Goal: Navigation & Orientation: Find specific page/section

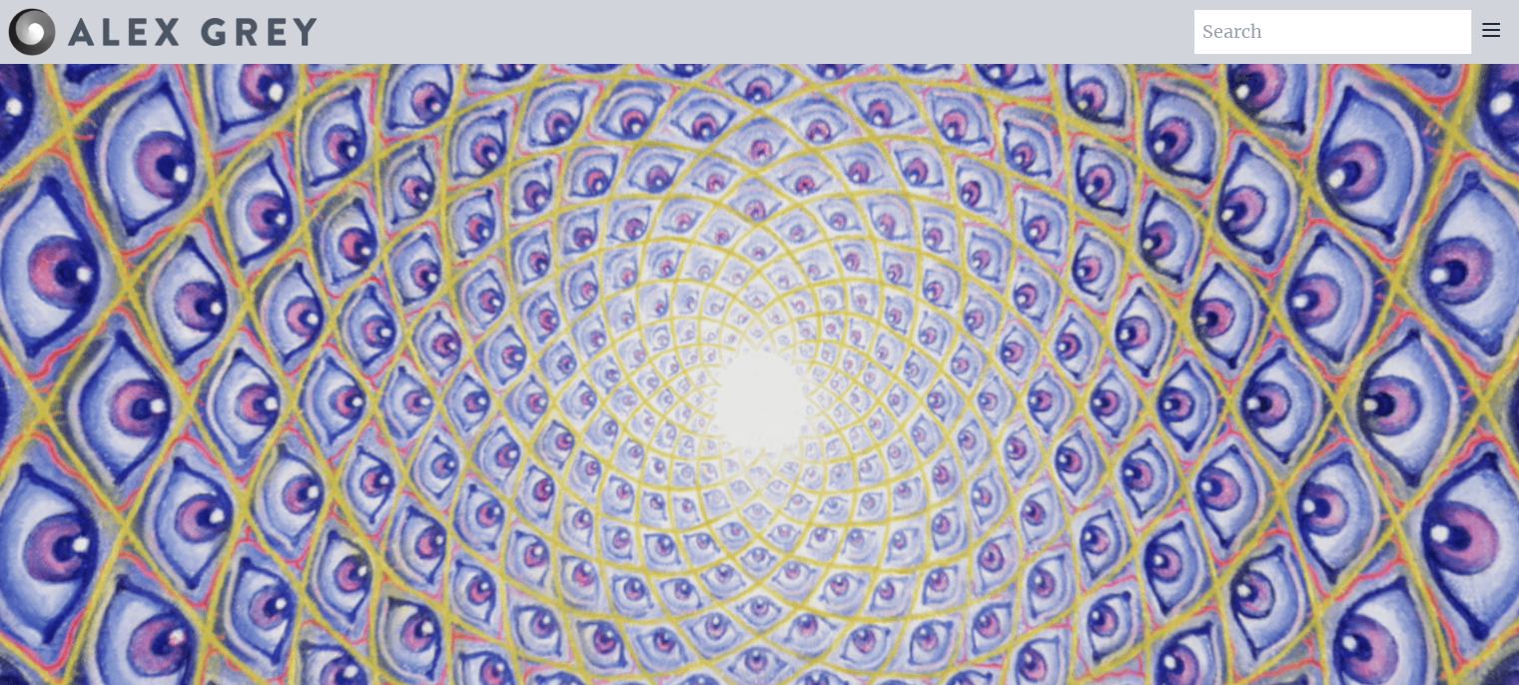
click at [1486, 35] on icon at bounding box center [1491, 30] width 16 height 12
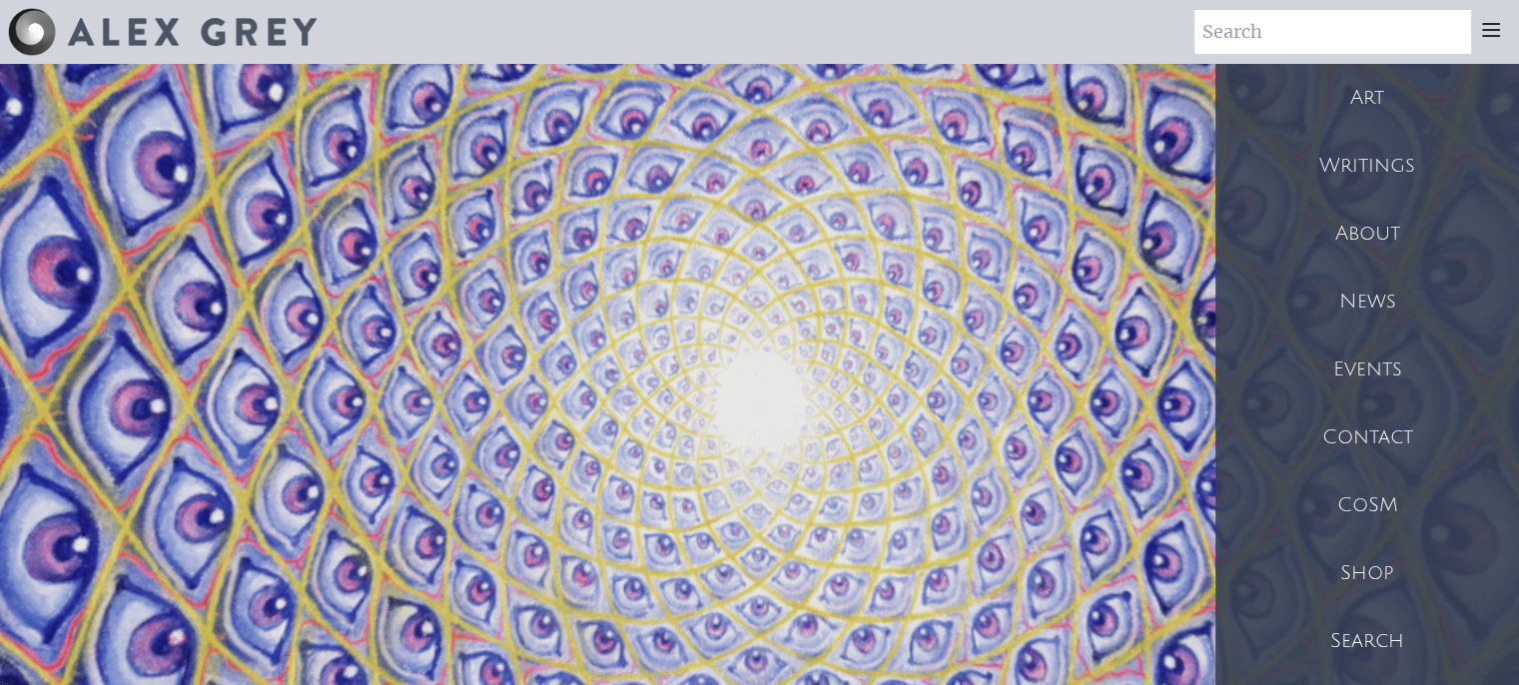
click at [1365, 101] on div "Art" at bounding box center [1368, 98] width 304 height 68
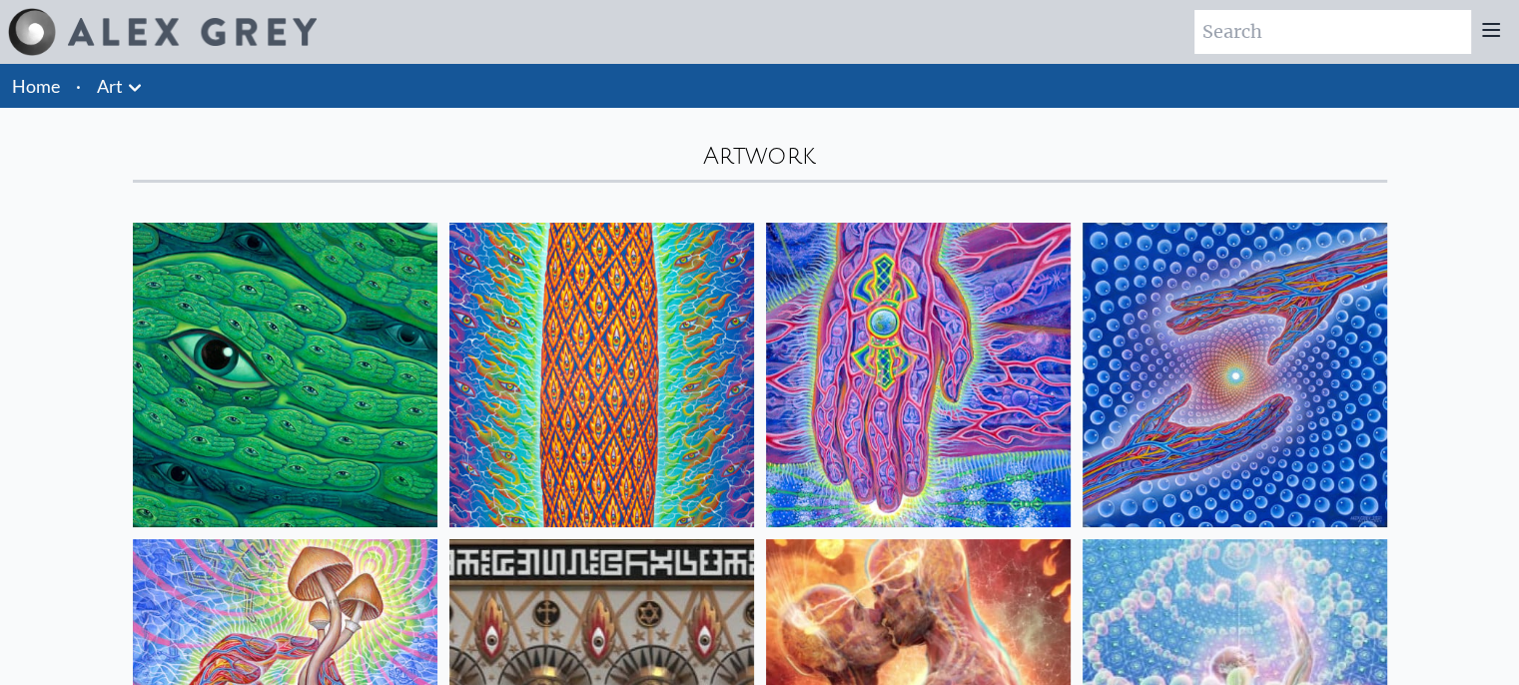
click at [111, 85] on link "Art" at bounding box center [110, 86] width 26 height 28
click at [133, 80] on icon at bounding box center [135, 88] width 24 height 24
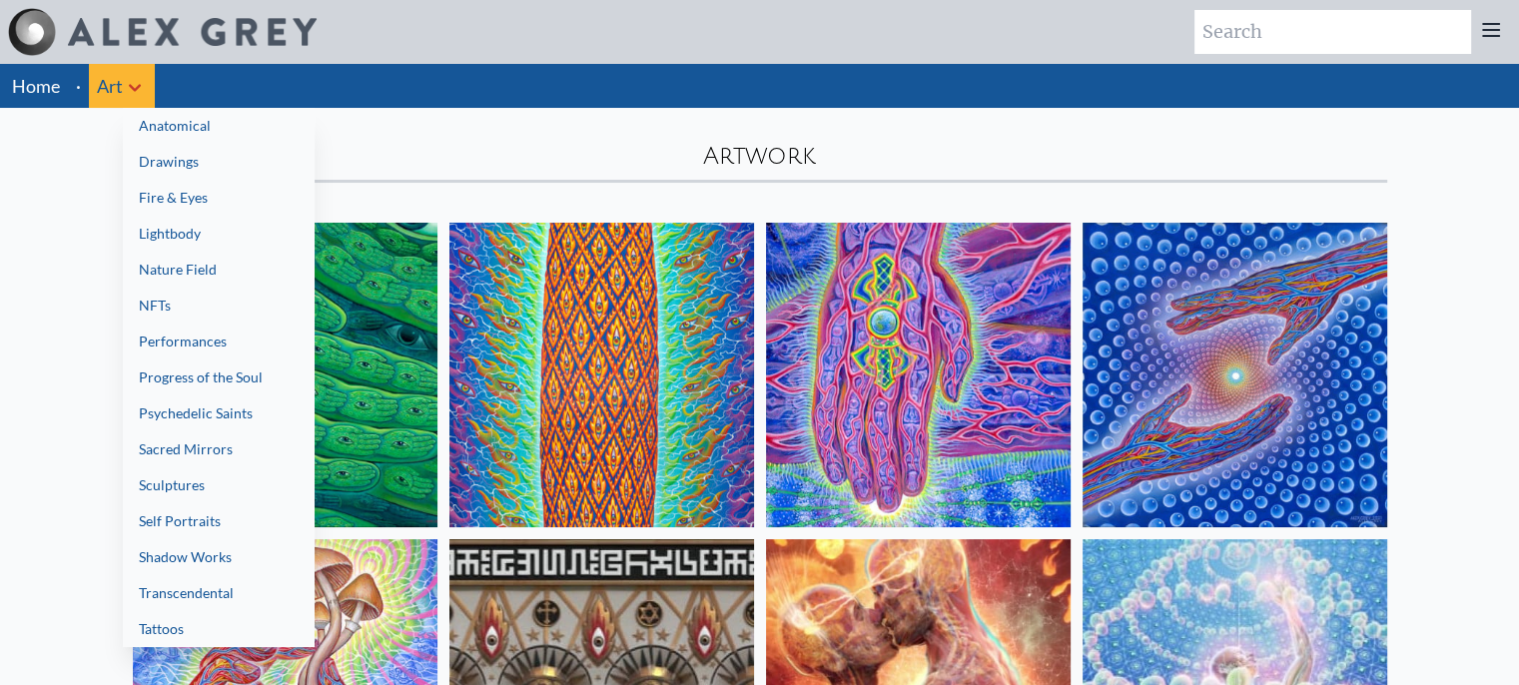
click at [188, 165] on link "Drawings" at bounding box center [219, 162] width 192 height 36
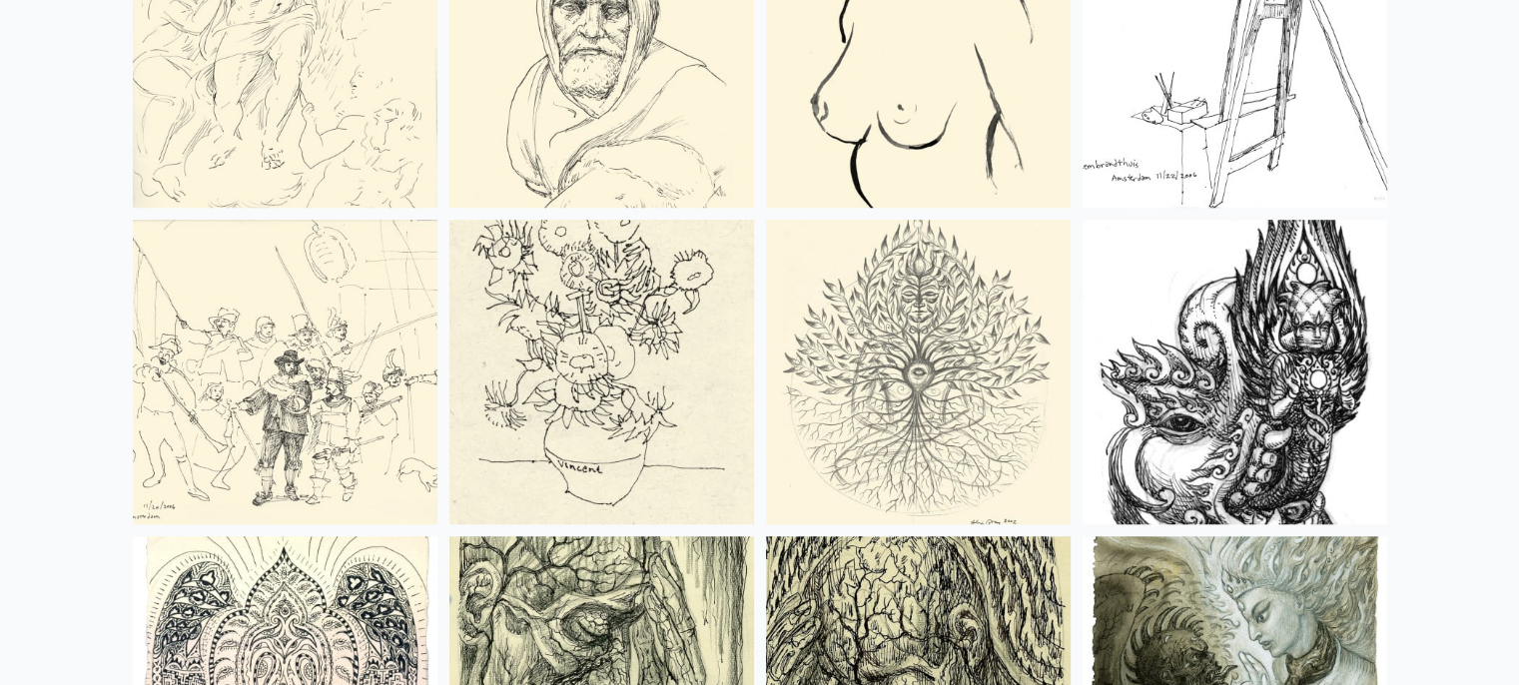
scroll to position [1601, 0]
